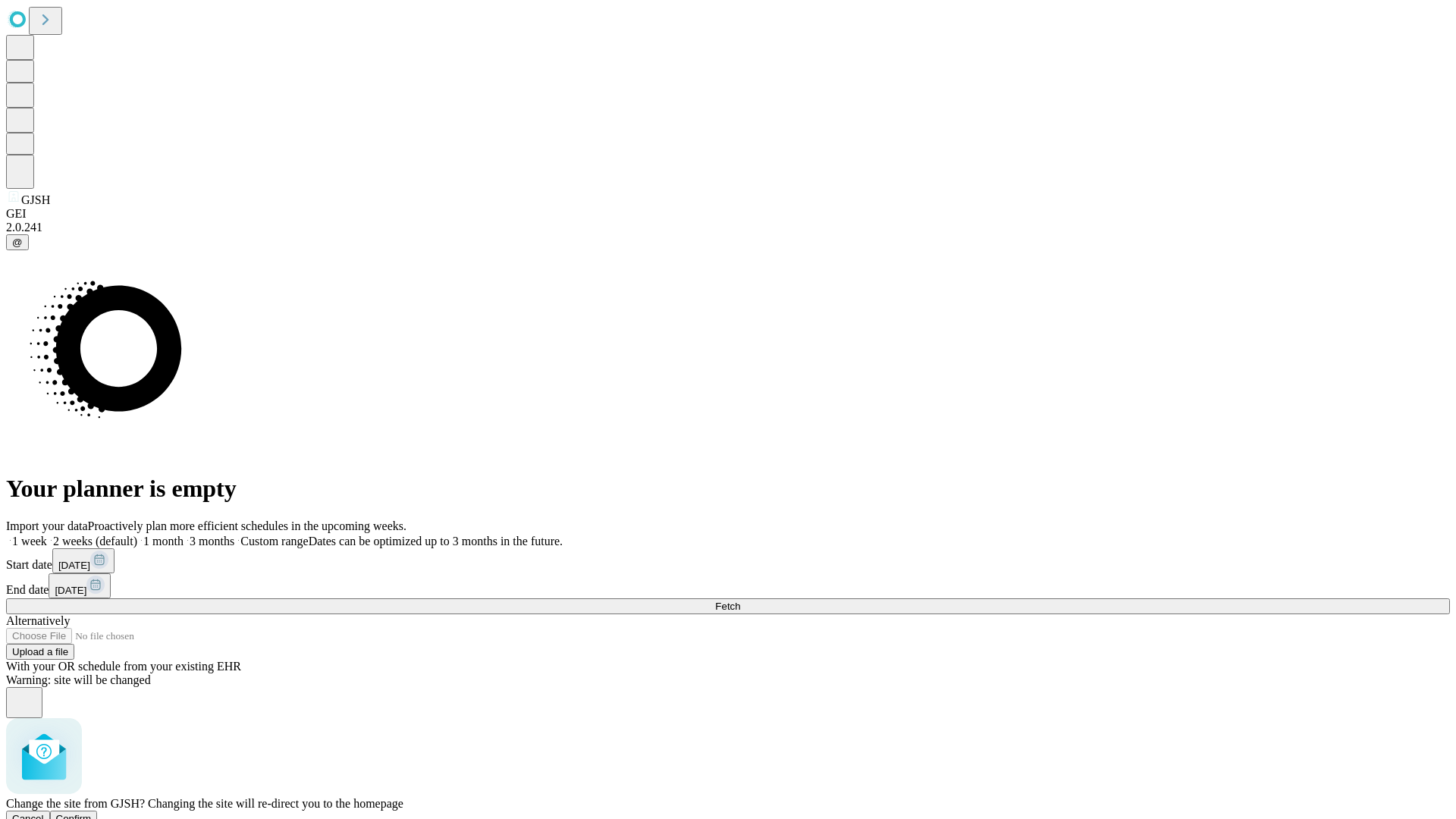
click at [92, 813] on span "Confirm" at bounding box center [74, 818] width 36 height 12
click at [138, 534] on label "2 weeks (default)" at bounding box center [92, 540] width 90 height 13
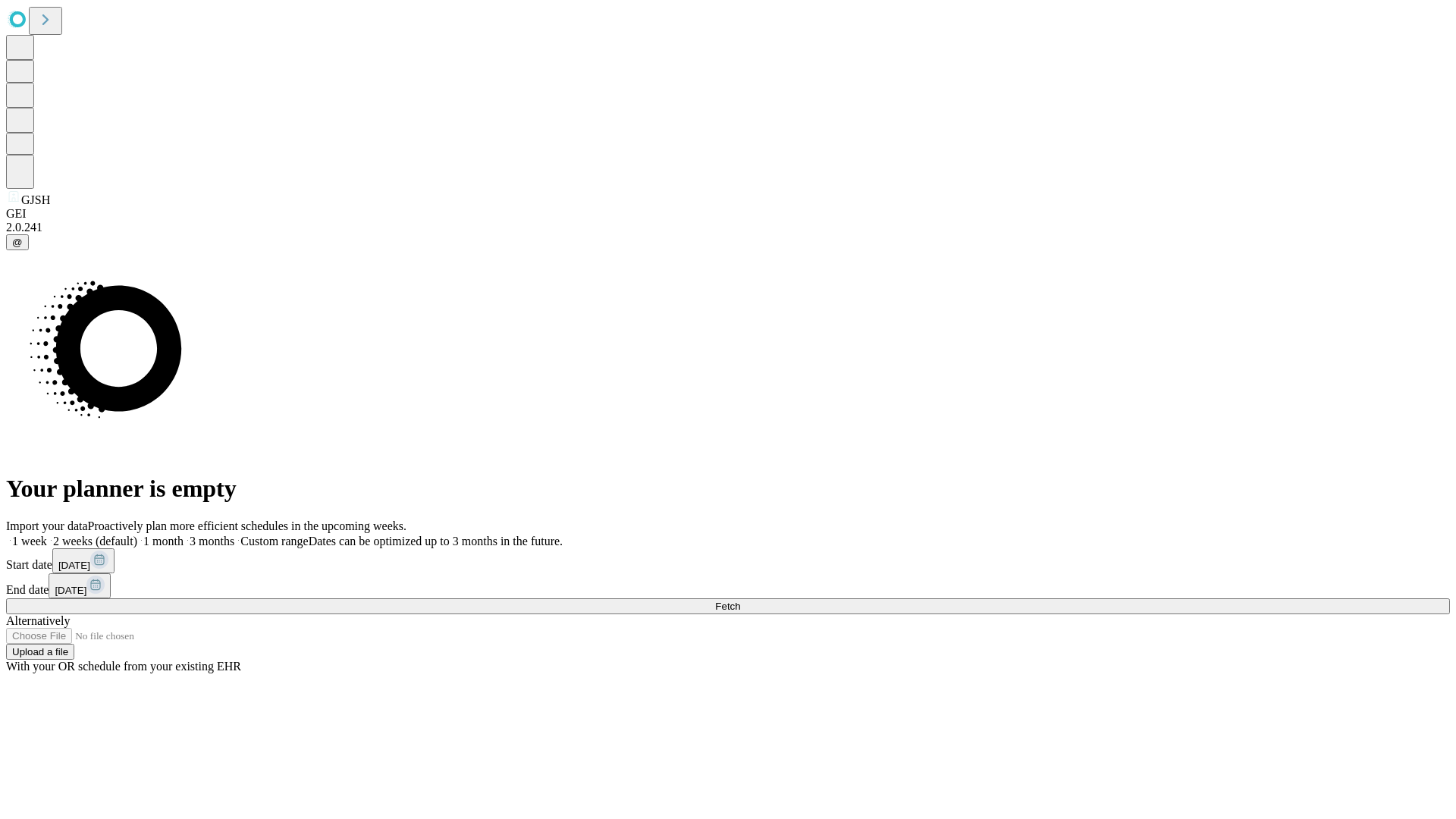
click at [740, 600] on span "Fetch" at bounding box center [727, 606] width 25 height 12
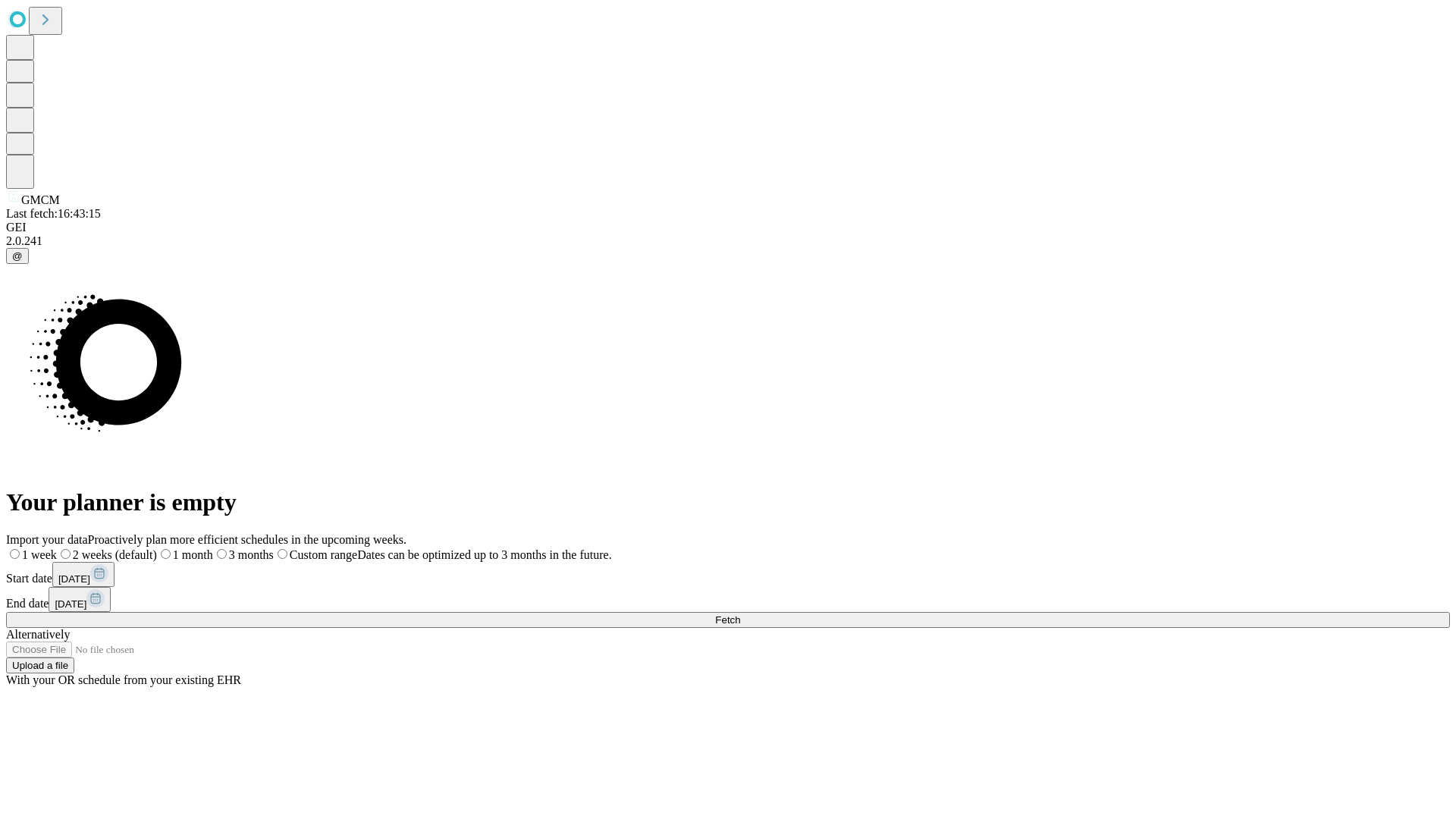
click at [157, 548] on label "2 weeks (default)" at bounding box center [107, 555] width 100 height 13
click at [740, 614] on span "Fetch" at bounding box center [727, 619] width 25 height 12
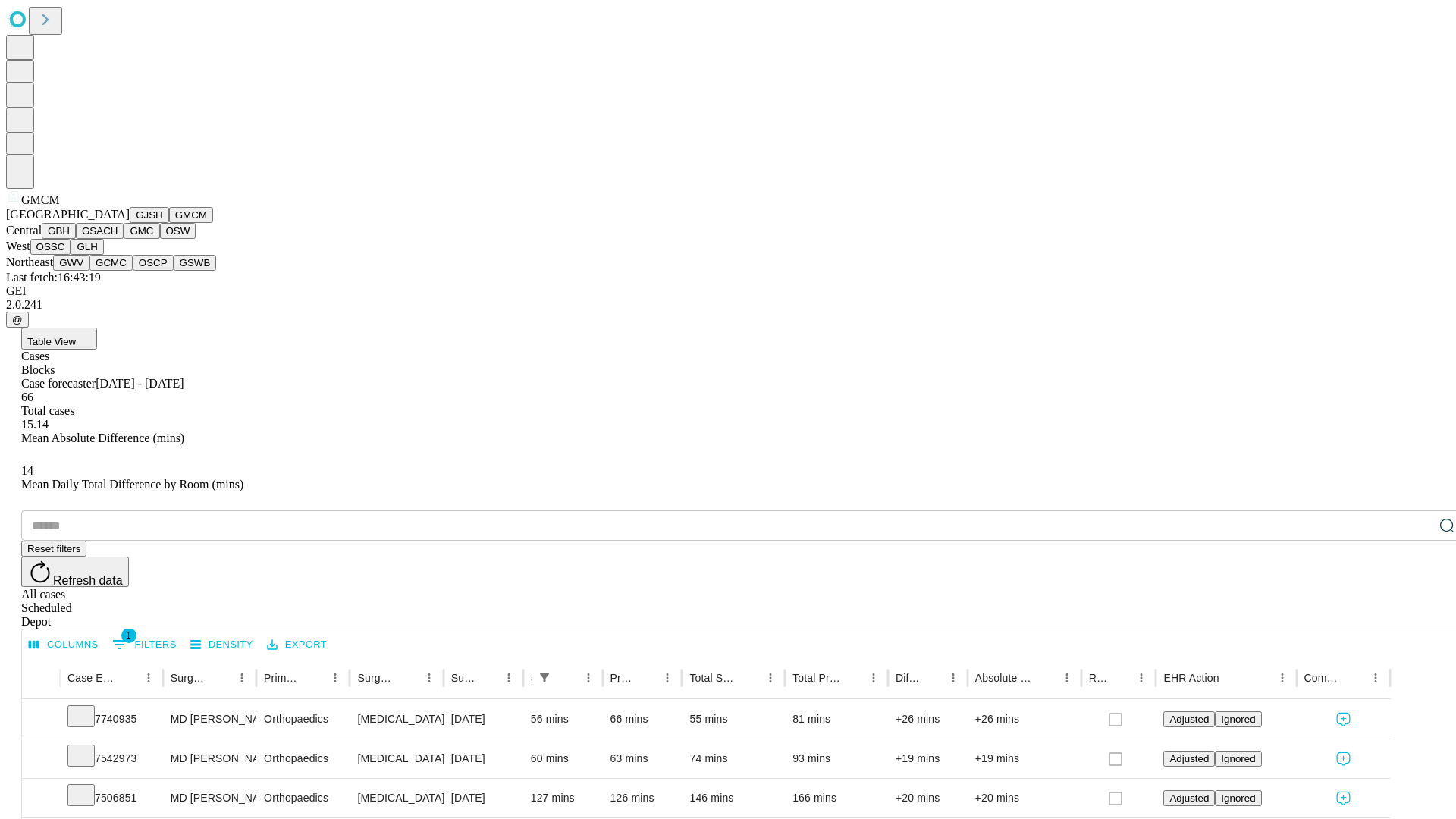
click at [76, 238] on button "GBH" at bounding box center [59, 231] width 34 height 16
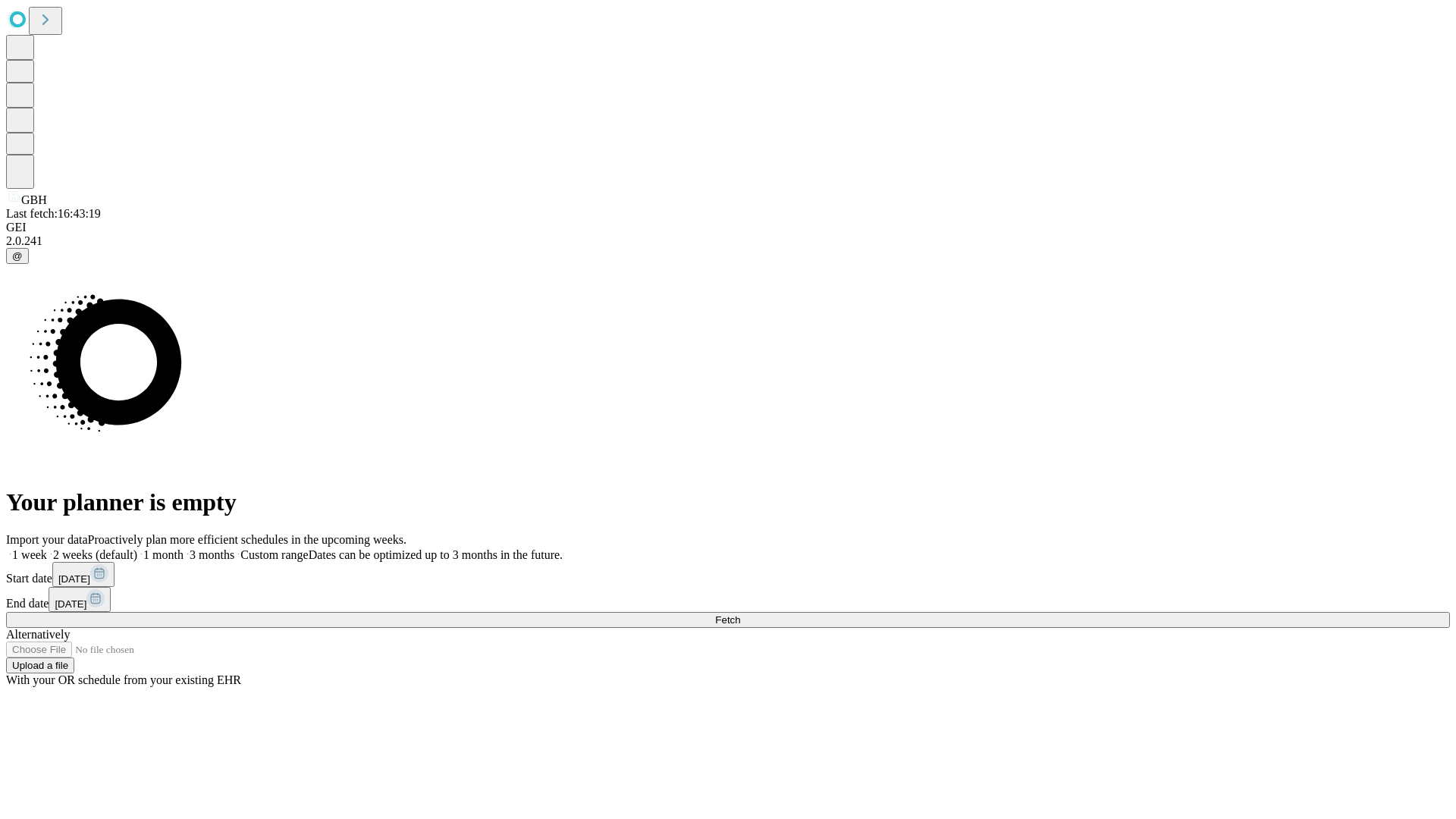
click at [138, 548] on label "2 weeks (default)" at bounding box center [92, 555] width 90 height 13
click at [740, 614] on span "Fetch" at bounding box center [727, 619] width 25 height 12
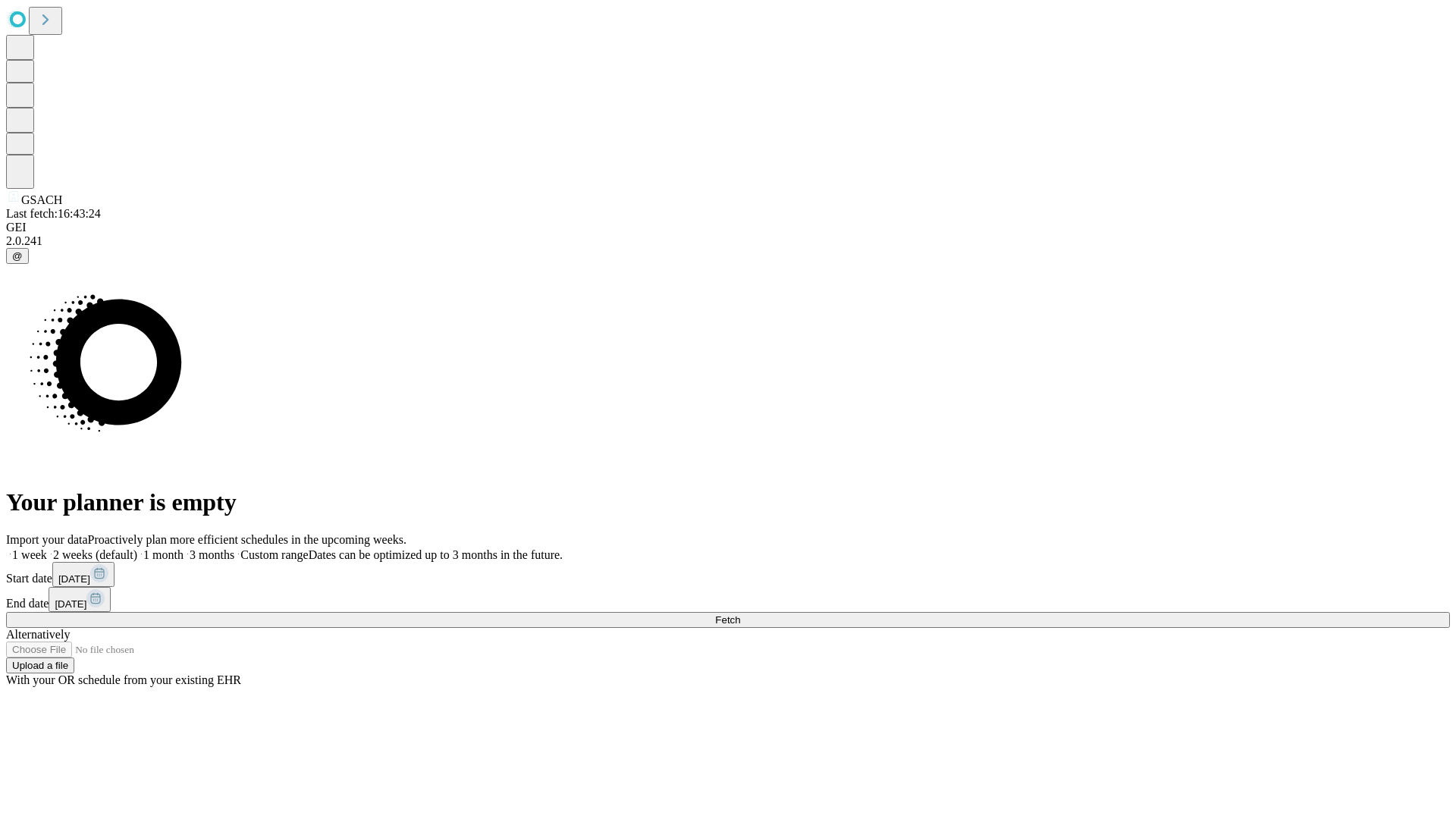
click at [138, 548] on label "2 weeks (default)" at bounding box center [92, 555] width 90 height 13
click at [740, 614] on span "Fetch" at bounding box center [727, 619] width 25 height 12
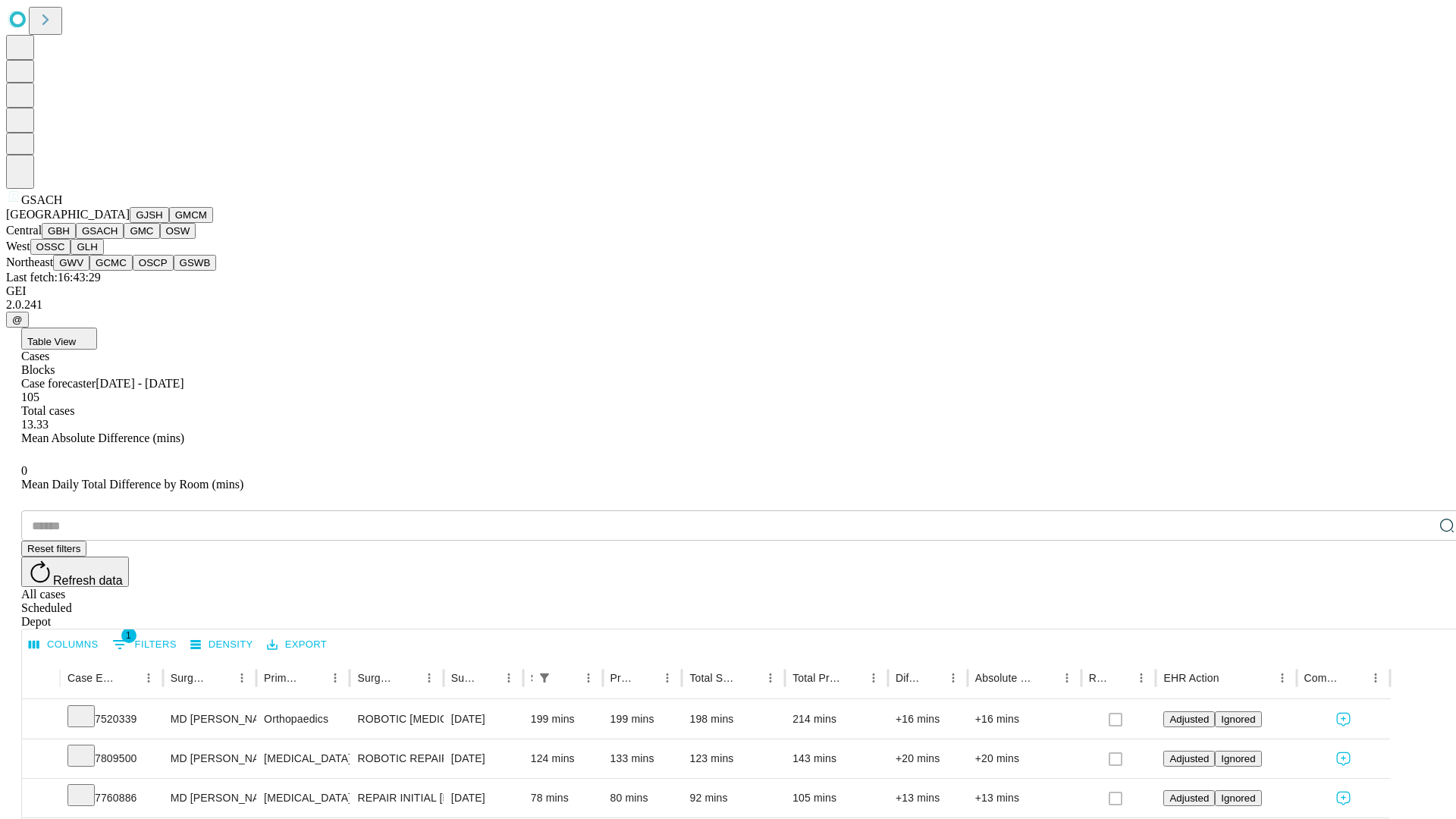
click at [123, 238] on button "GMC" at bounding box center [141, 231] width 36 height 16
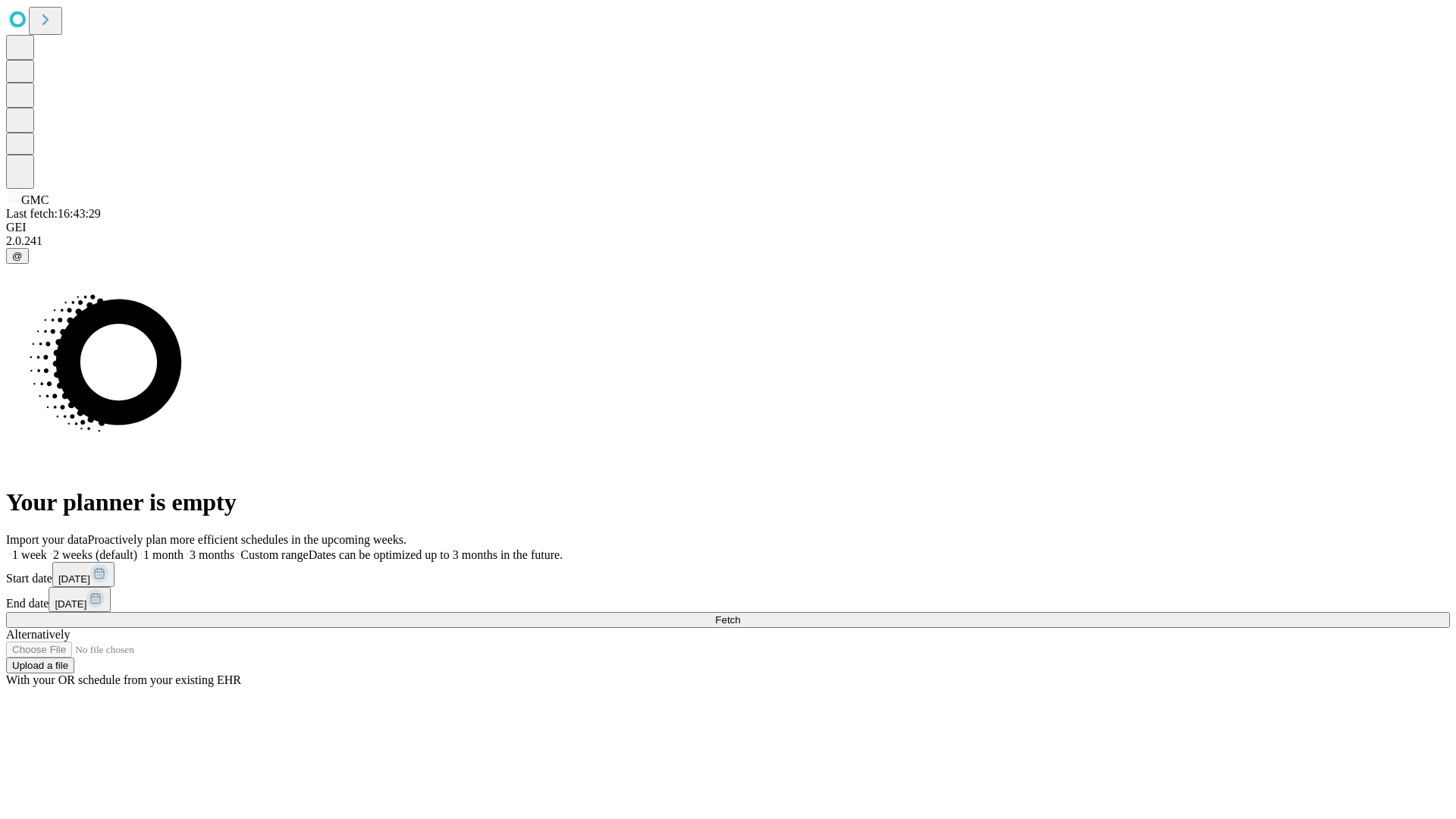
click at [138, 548] on label "2 weeks (default)" at bounding box center [92, 555] width 90 height 13
click at [740, 614] on span "Fetch" at bounding box center [727, 619] width 25 height 12
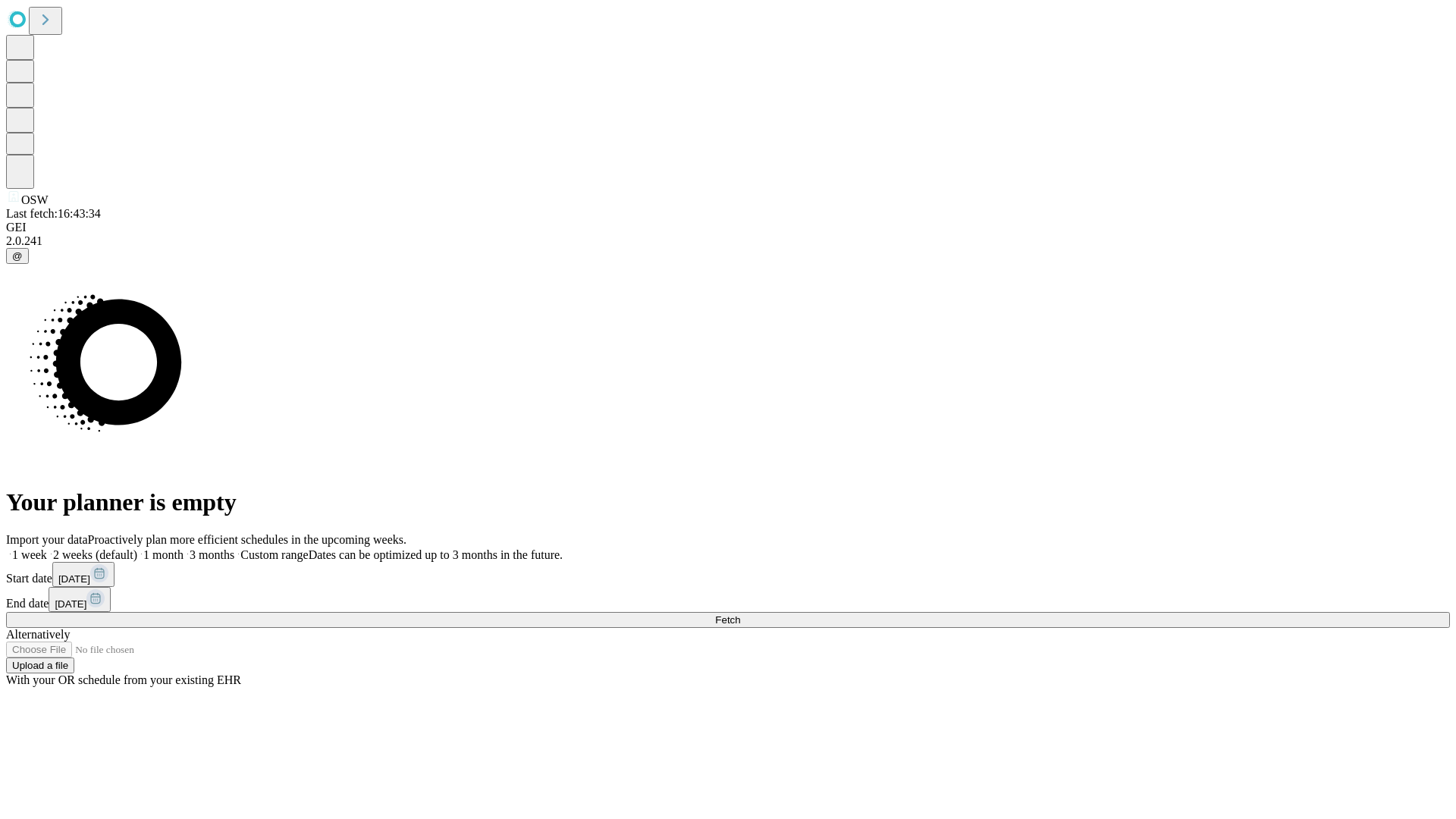
click at [138, 548] on label "2 weeks (default)" at bounding box center [92, 555] width 90 height 13
click at [740, 614] on span "Fetch" at bounding box center [727, 619] width 25 height 12
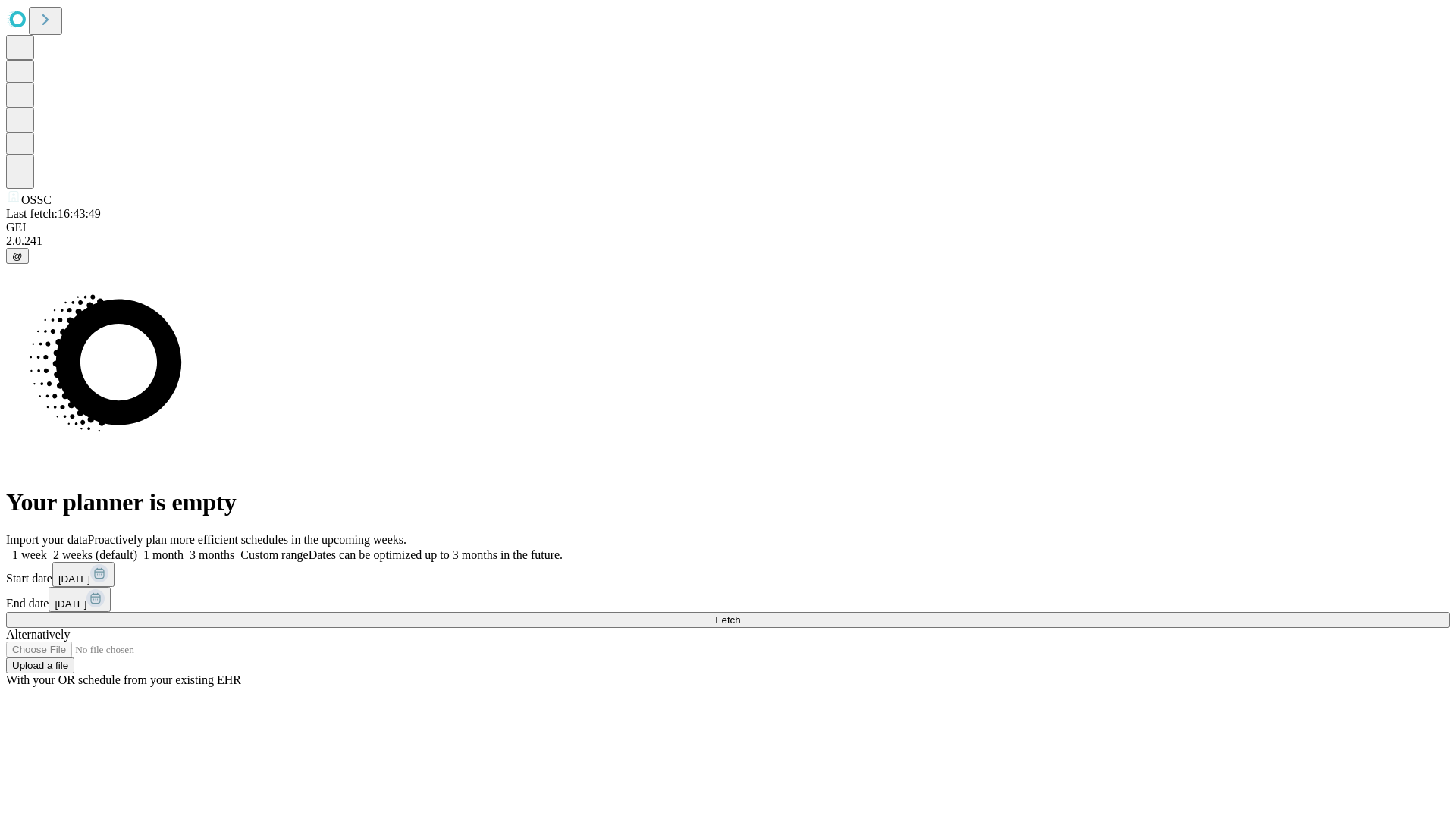
click at [138, 548] on label "2 weeks (default)" at bounding box center [92, 555] width 90 height 13
click at [740, 614] on span "Fetch" at bounding box center [727, 619] width 25 height 12
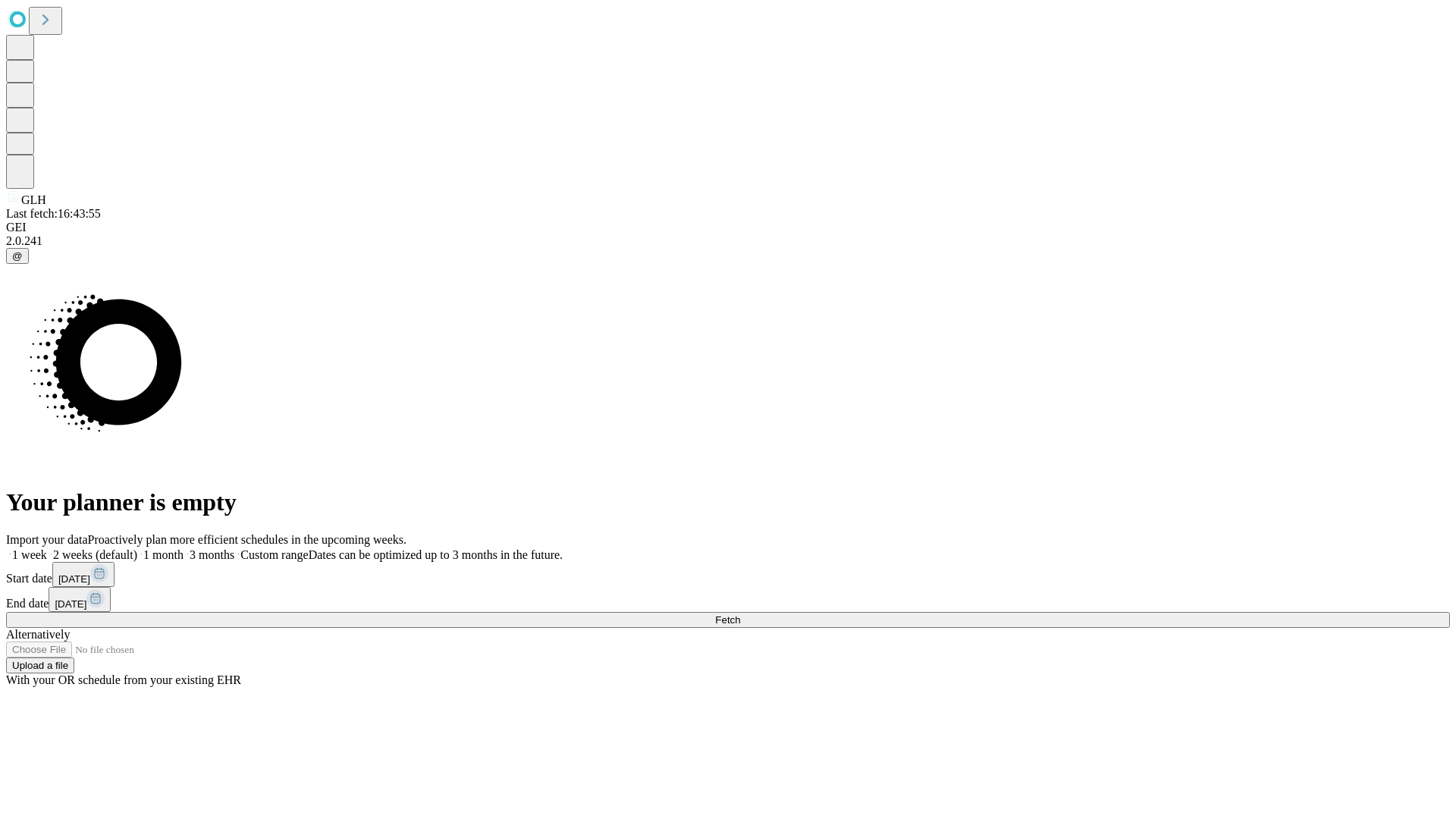
click at [138, 548] on label "2 weeks (default)" at bounding box center [92, 555] width 90 height 13
click at [740, 614] on span "Fetch" at bounding box center [727, 619] width 25 height 12
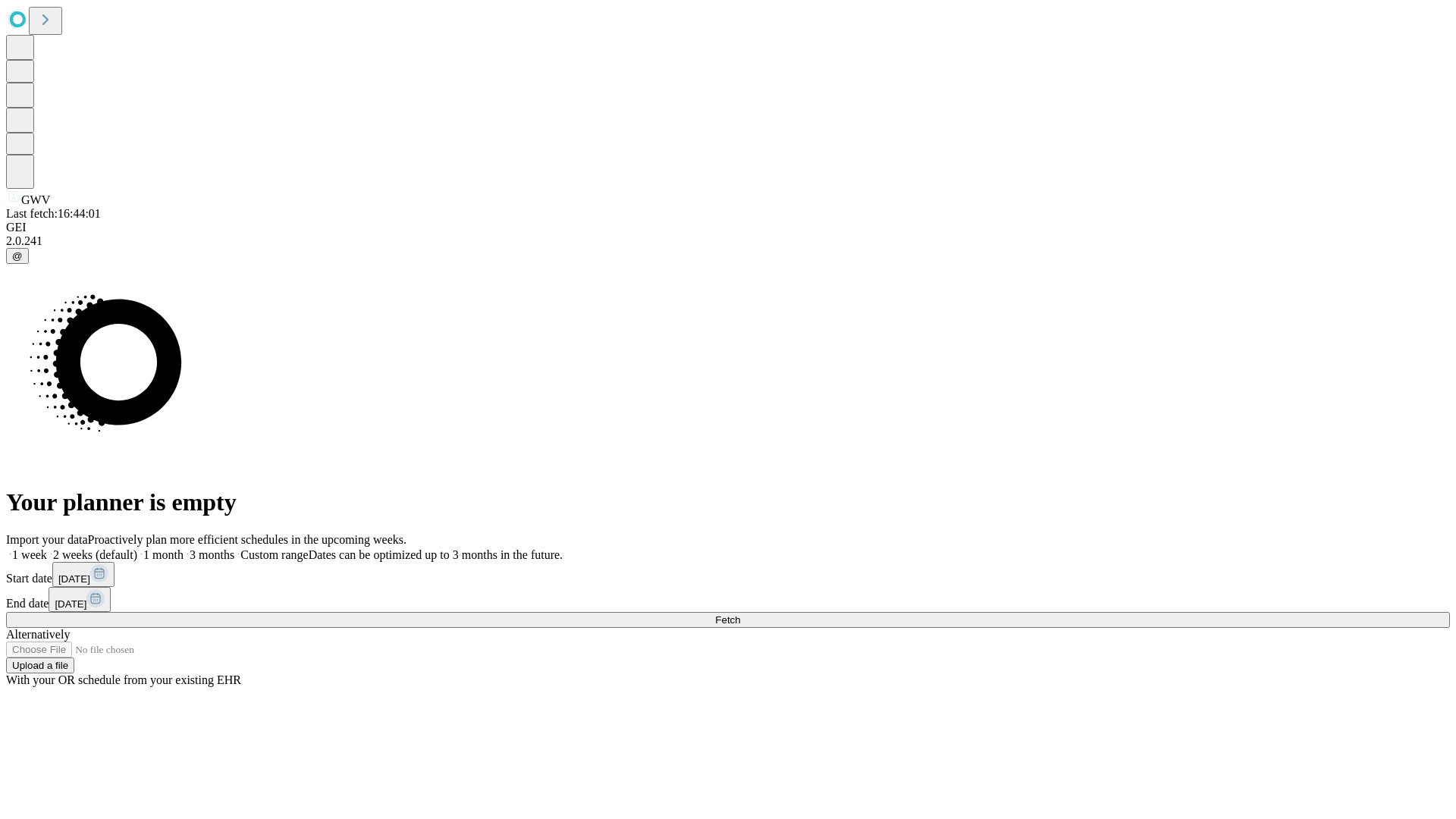
click at [138, 548] on label "2 weeks (default)" at bounding box center [92, 555] width 90 height 13
click at [740, 614] on span "Fetch" at bounding box center [727, 619] width 25 height 12
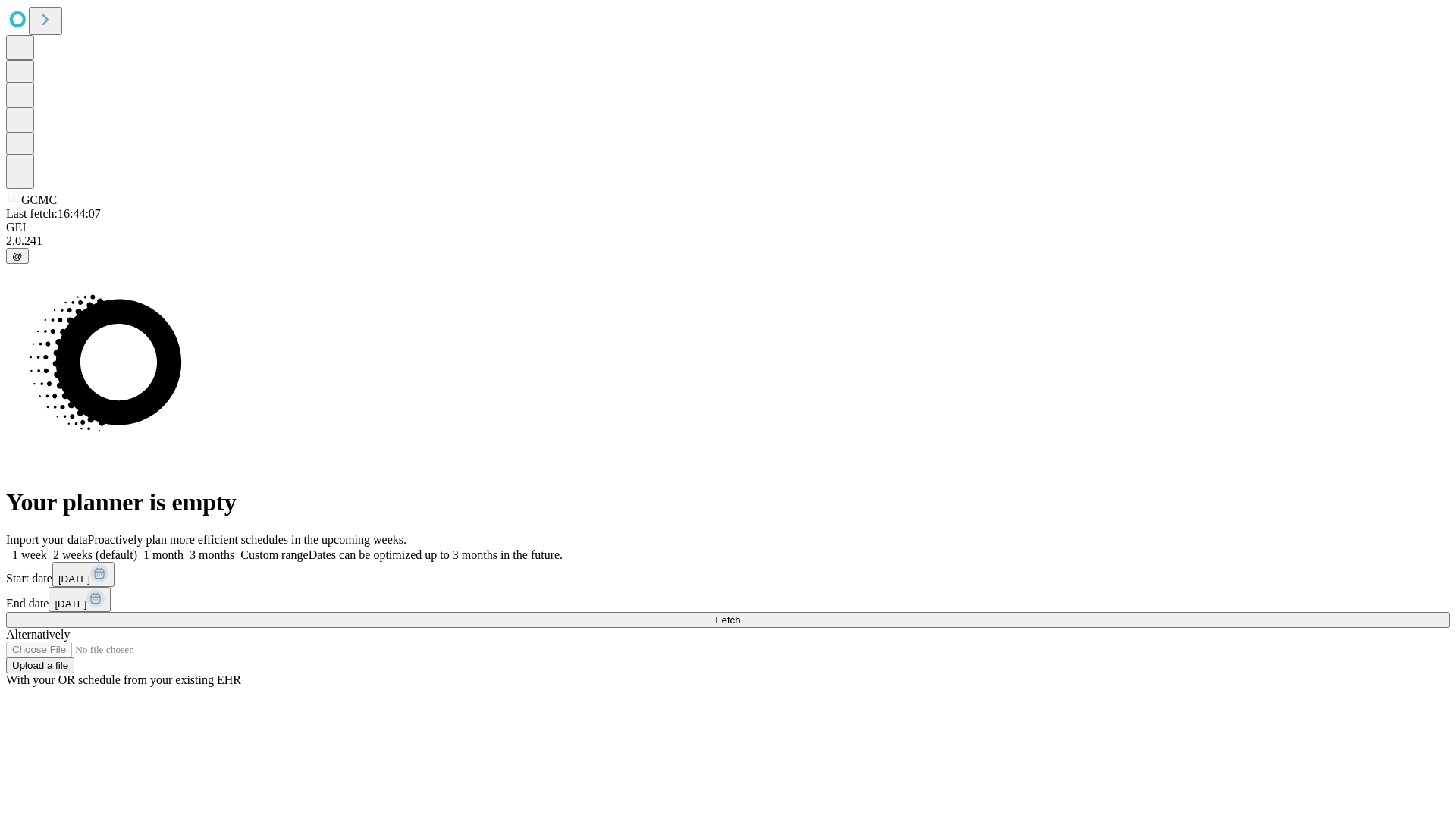
click at [138, 548] on label "2 weeks (default)" at bounding box center [92, 555] width 90 height 13
click at [740, 614] on span "Fetch" at bounding box center [727, 619] width 25 height 12
click at [138, 548] on label "2 weeks (default)" at bounding box center [92, 555] width 90 height 13
click at [740, 614] on span "Fetch" at bounding box center [727, 619] width 25 height 12
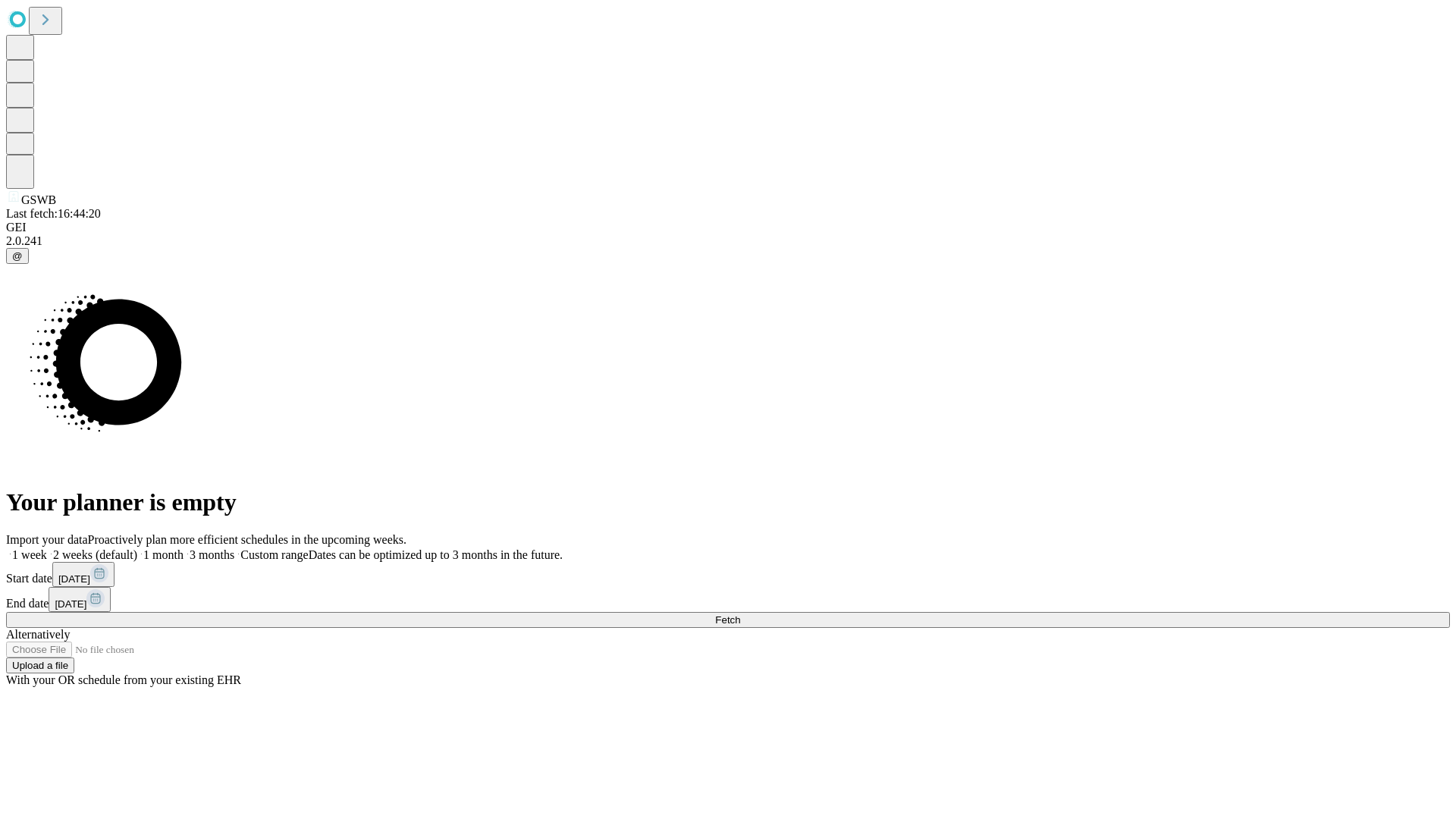
click at [138, 548] on label "2 weeks (default)" at bounding box center [92, 555] width 90 height 13
click at [740, 614] on span "Fetch" at bounding box center [727, 619] width 25 height 12
